Goal: Information Seeking & Learning: Learn about a topic

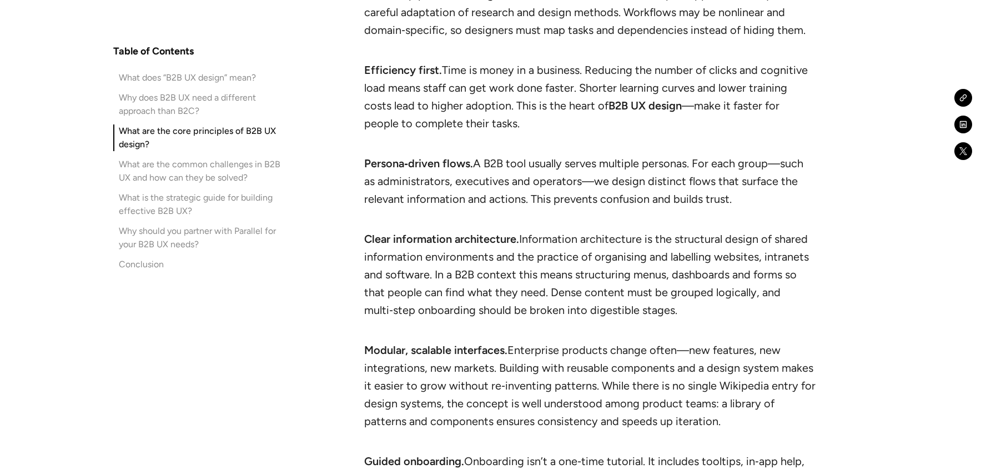
scroll to position [2822, 0]
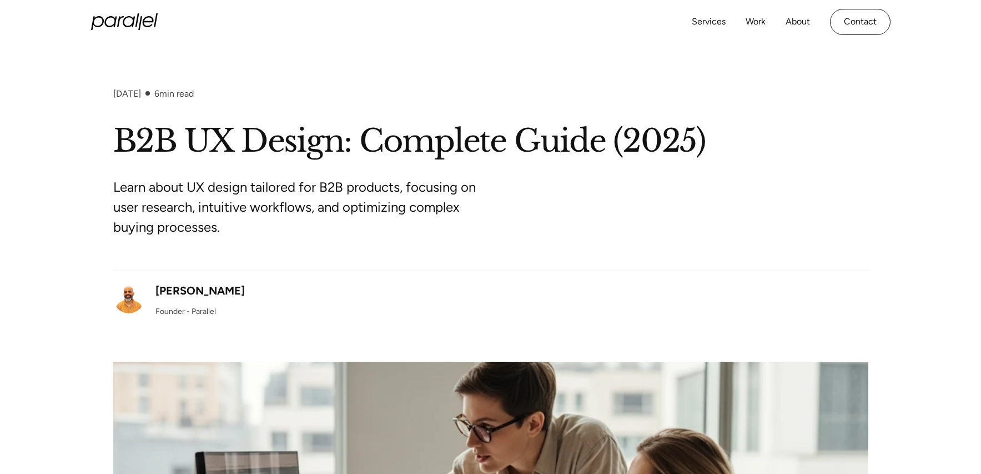
drag, startPoint x: 119, startPoint y: 24, endPoint x: 130, endPoint y: 18, distance: 12.7
click at [120, 24] on icon "home" at bounding box center [124, 21] width 67 height 17
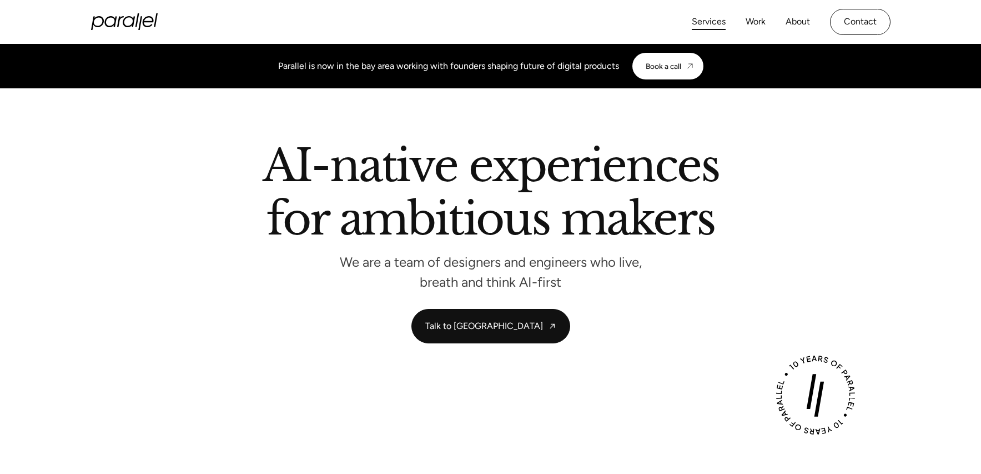
click at [713, 22] on link "Services" at bounding box center [709, 22] width 34 height 16
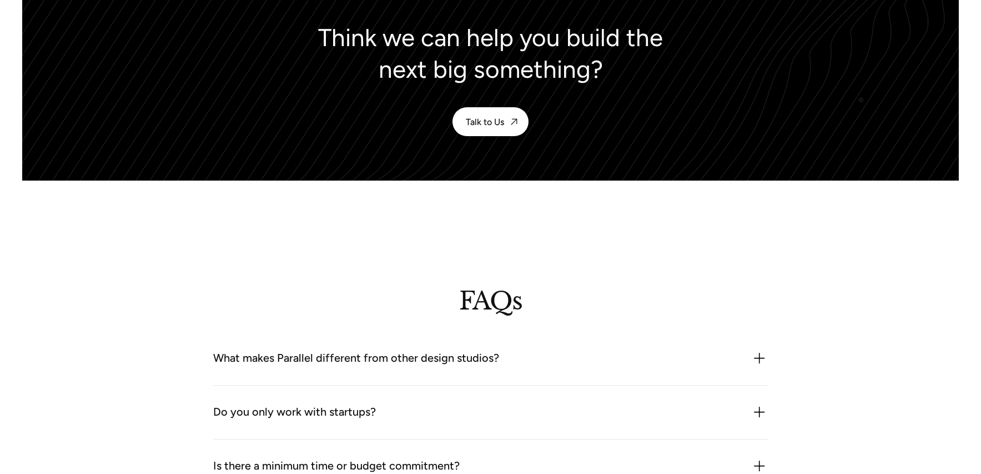
scroll to position [2867, 0]
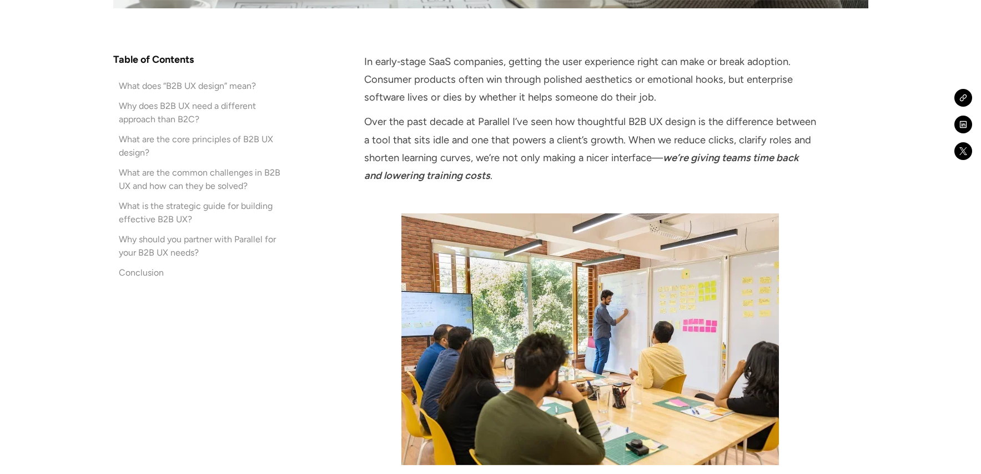
scroll to position [732, 0]
